Goal: Transaction & Acquisition: Purchase product/service

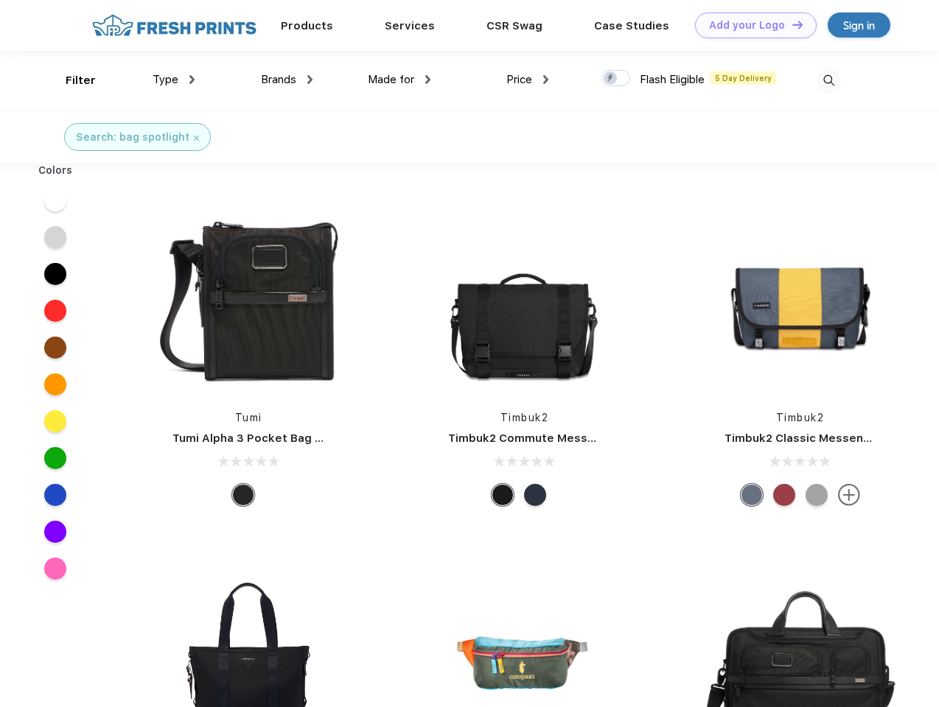
click at [750, 25] on link "Add your Logo Design Tool" at bounding box center [756, 26] width 122 height 26
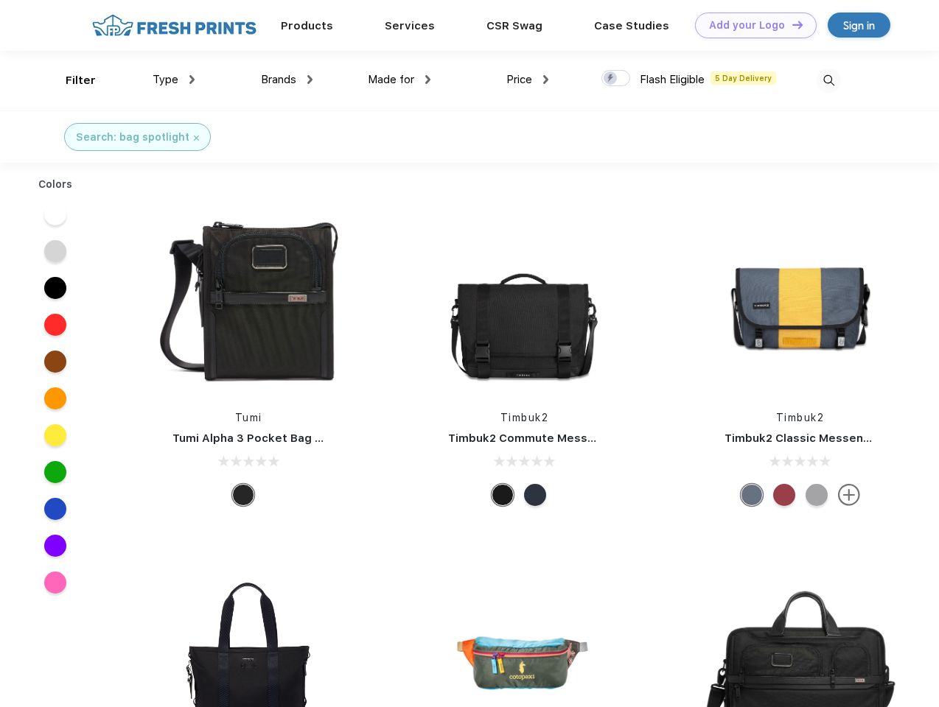
click at [0, 0] on div "Design Tool" at bounding box center [0, 0] width 0 height 0
click at [791, 24] on link "Add your Logo Design Tool" at bounding box center [756, 26] width 122 height 26
click at [71, 80] on div "Filter" at bounding box center [81, 80] width 30 height 17
click at [174, 80] on span "Type" at bounding box center [166, 79] width 26 height 13
click at [287, 80] on span "Brands" at bounding box center [278, 79] width 35 height 13
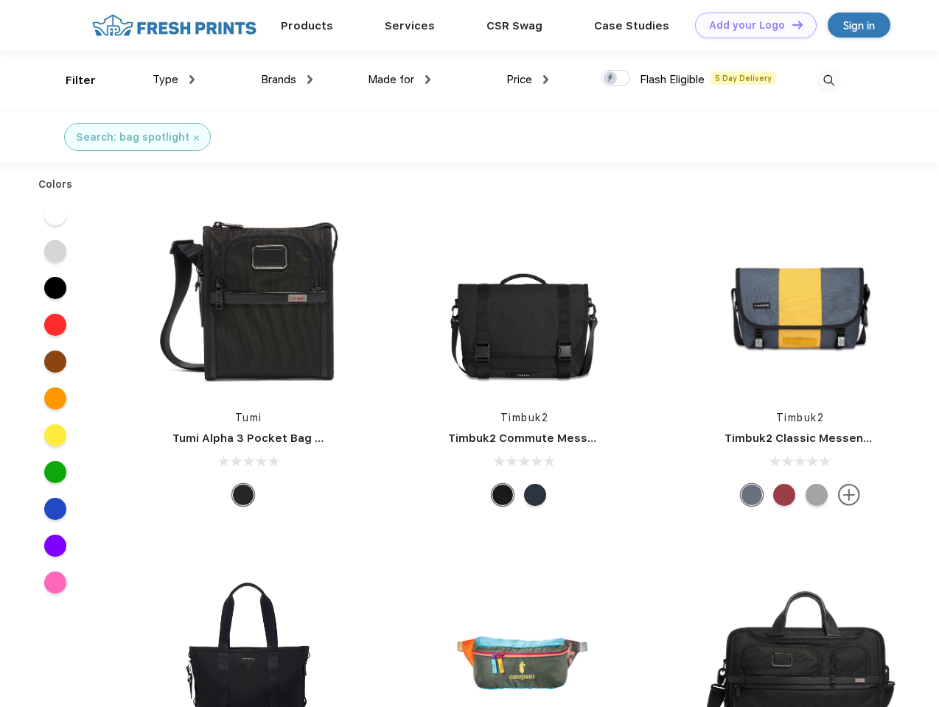
click at [399, 80] on span "Made for" at bounding box center [391, 79] width 46 height 13
click at [528, 80] on span "Price" at bounding box center [519, 79] width 26 height 13
click at [616, 79] on div at bounding box center [615, 78] width 29 height 16
click at [611, 79] on input "checkbox" at bounding box center [606, 74] width 10 height 10
click at [828, 80] on img at bounding box center [828, 81] width 24 height 24
